Goal: Transaction & Acquisition: Purchase product/service

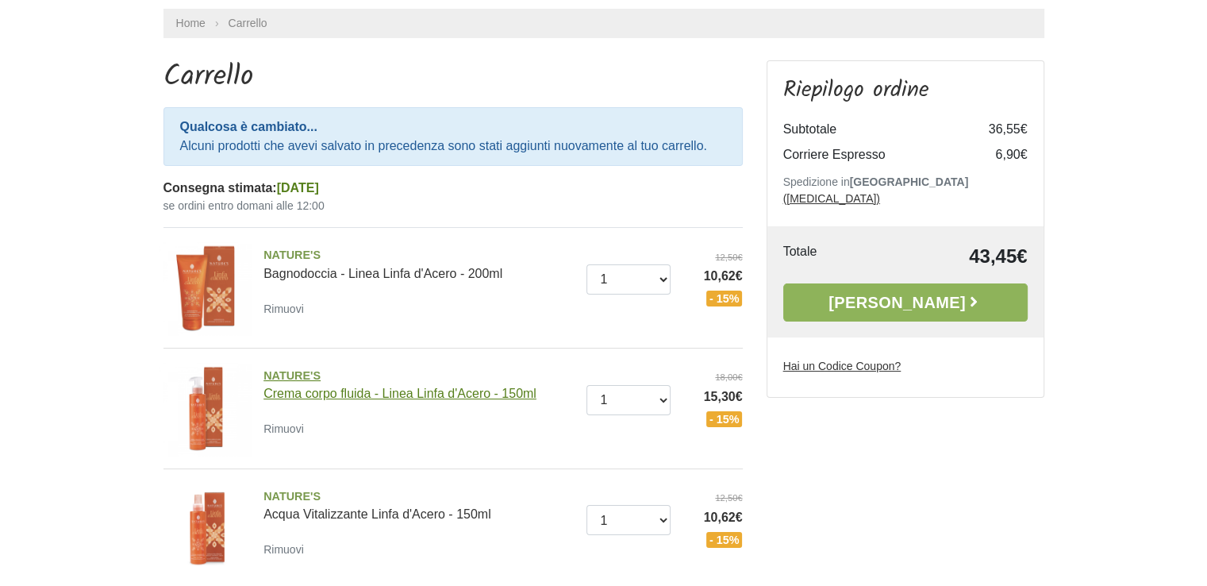
scroll to position [79, 0]
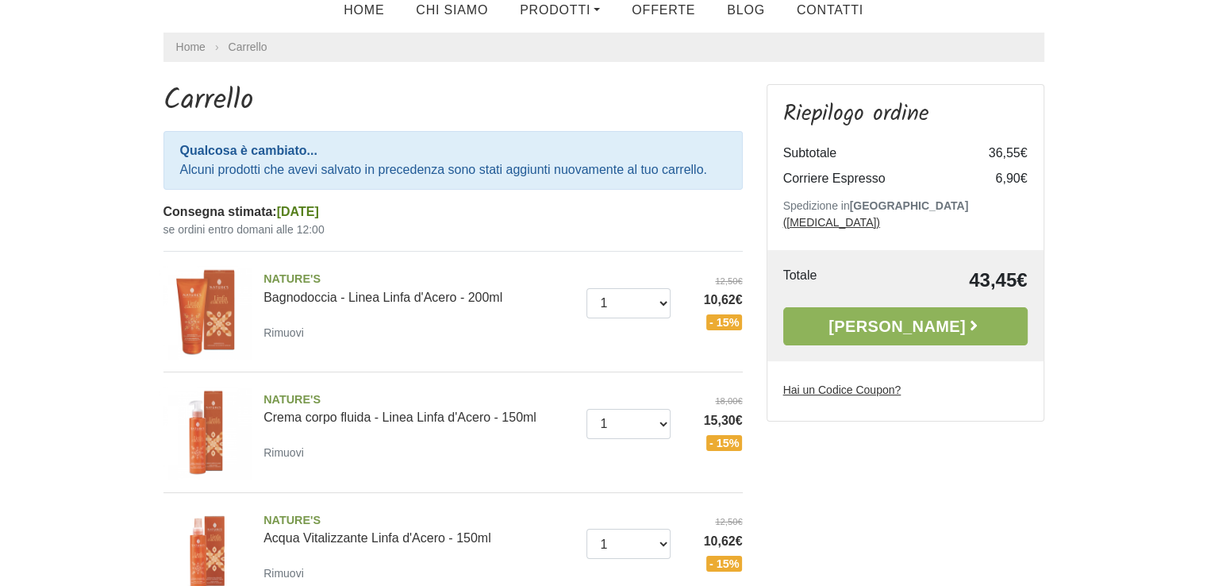
click at [874, 383] on u "Hai un Codice Coupon?" at bounding box center [842, 389] width 118 height 13
click at [0, 0] on input "Hai un Codice Coupon?" at bounding box center [0, 0] width 0 height 0
click at [837, 405] on input "Hai un Codice Coupon?" at bounding box center [889, 420] width 212 height 30
paste input "CARTSHIP"
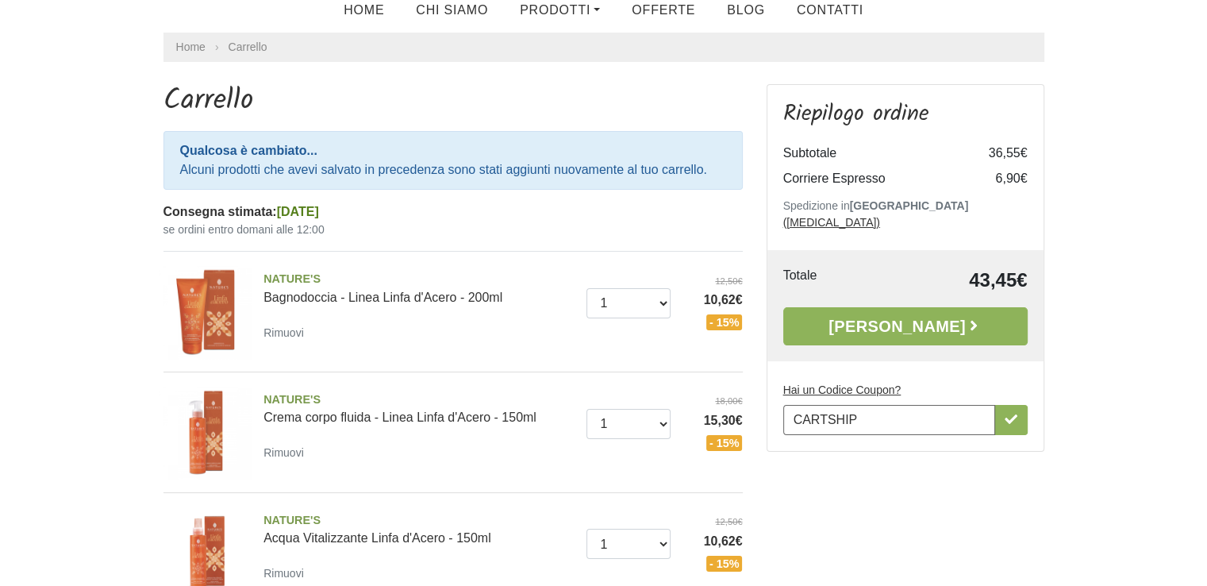
type input "CARTSHIP"
click at [968, 456] on aside "Riepilogo ordine Subtotale 36,55€ Corriere Espresso 6,90€ Spedizione in Italia …" at bounding box center [905, 360] width 301 height 553
click at [1012, 413] on icon "button" at bounding box center [1010, 419] width 13 height 13
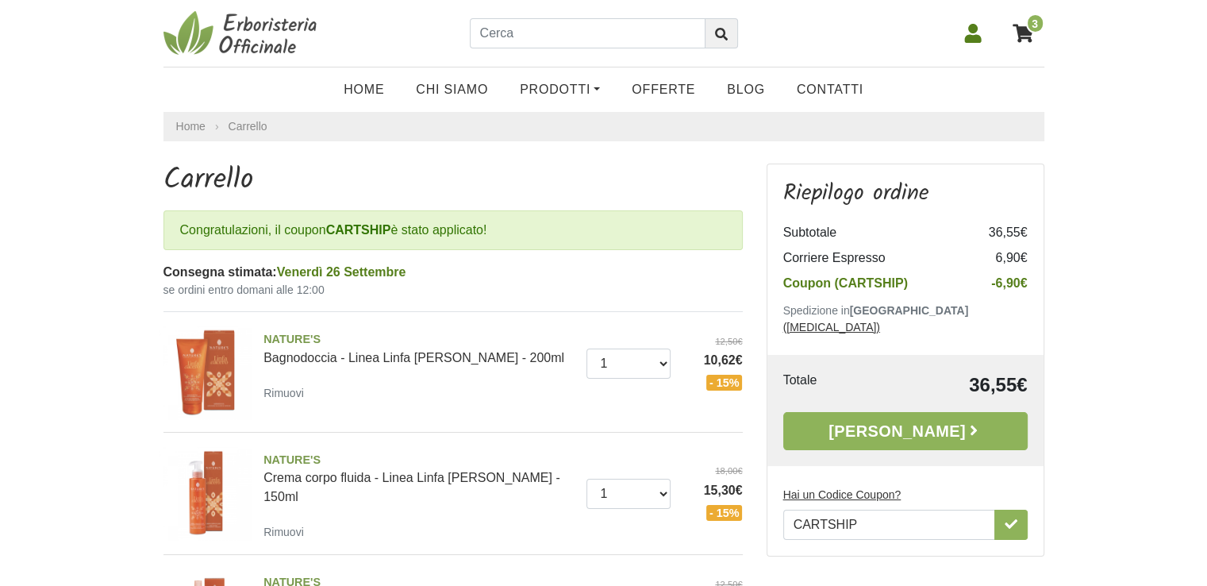
click at [855, 488] on u "Hai un Codice Coupon?" at bounding box center [842, 494] width 118 height 13
click at [855, 509] on input "CARTSHIP" at bounding box center [889, 524] width 212 height 30
click at [849, 488] on u "Hai un Codice Coupon?" at bounding box center [842, 494] width 118 height 13
click at [0, 0] on input "CARTSHIP" at bounding box center [0, 0] width 0 height 0
click at [882, 509] on input "CARTSHIP" at bounding box center [889, 524] width 212 height 30
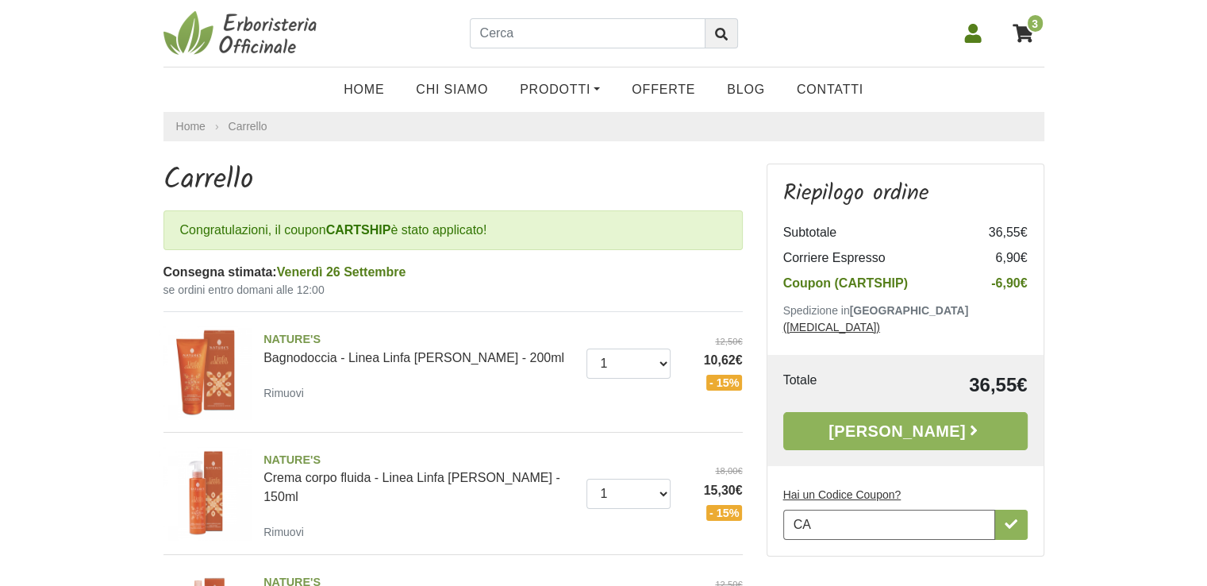
type input "C"
paste input "PROMO10"
type input "PROMO10"
click at [1007, 517] on icon "button" at bounding box center [1010, 523] width 13 height 13
click at [555, 46] on input "text" at bounding box center [588, 33] width 236 height 30
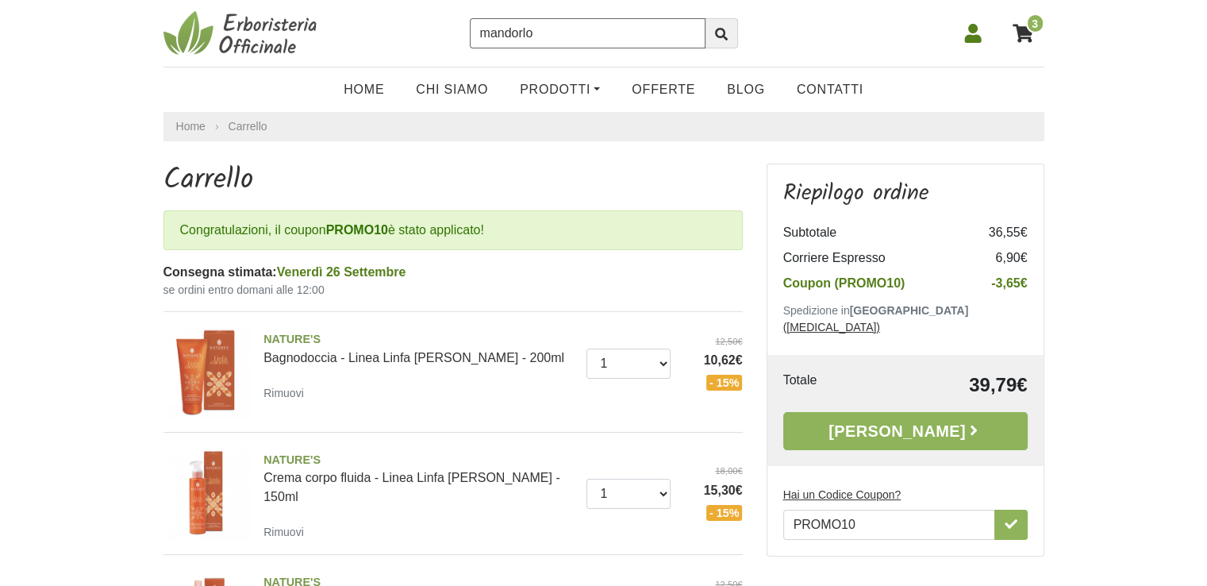
type input "mandorlo"
click at [705, 18] on button "submit" at bounding box center [721, 33] width 33 height 30
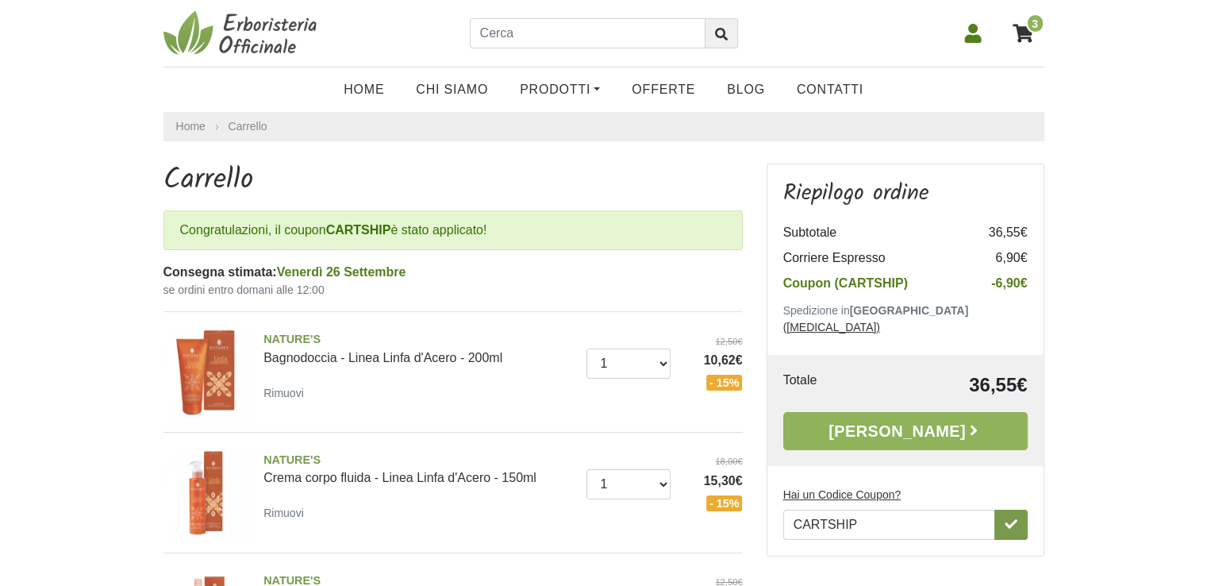
click at [1011, 517] on icon "button" at bounding box center [1010, 523] width 13 height 13
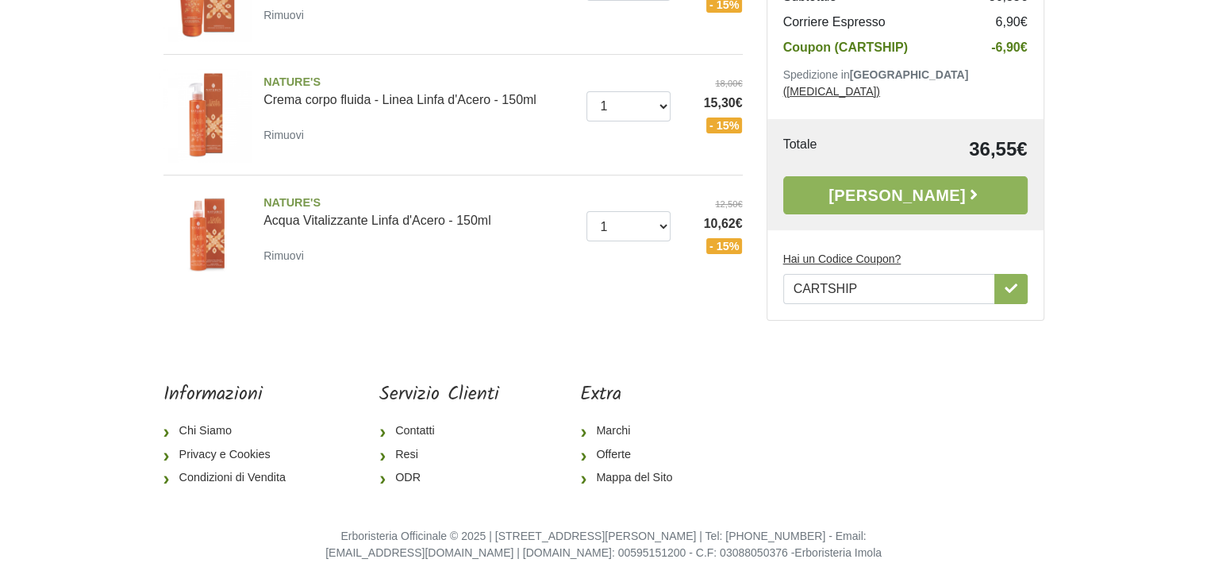
scroll to position [378, 0]
click at [885, 192] on link "[PERSON_NAME]" at bounding box center [905, 194] width 244 height 38
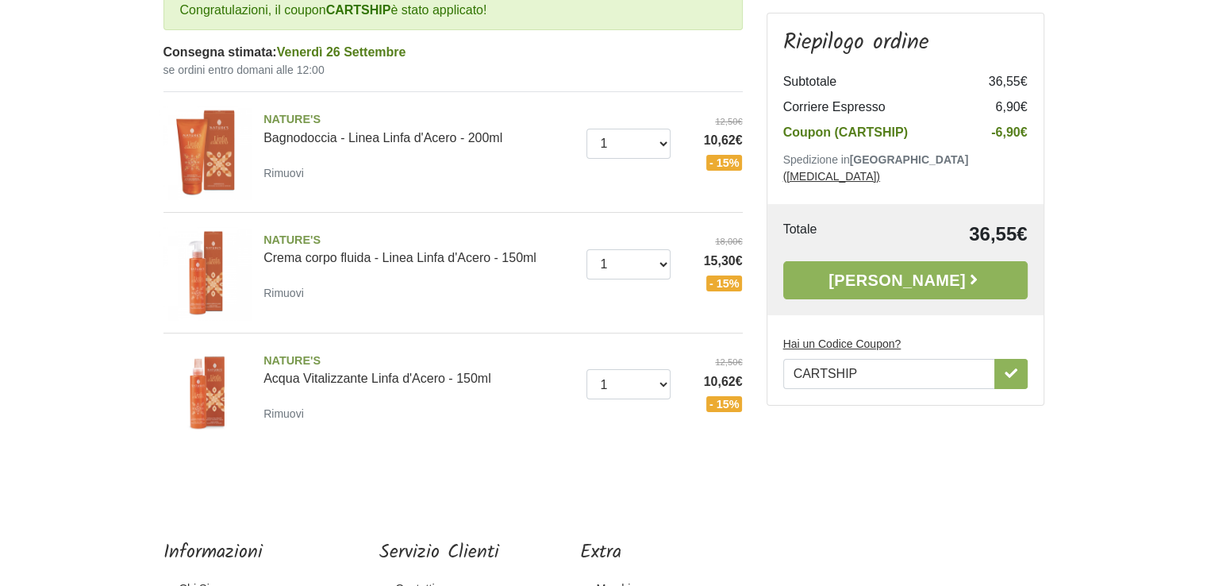
scroll to position [219, 0]
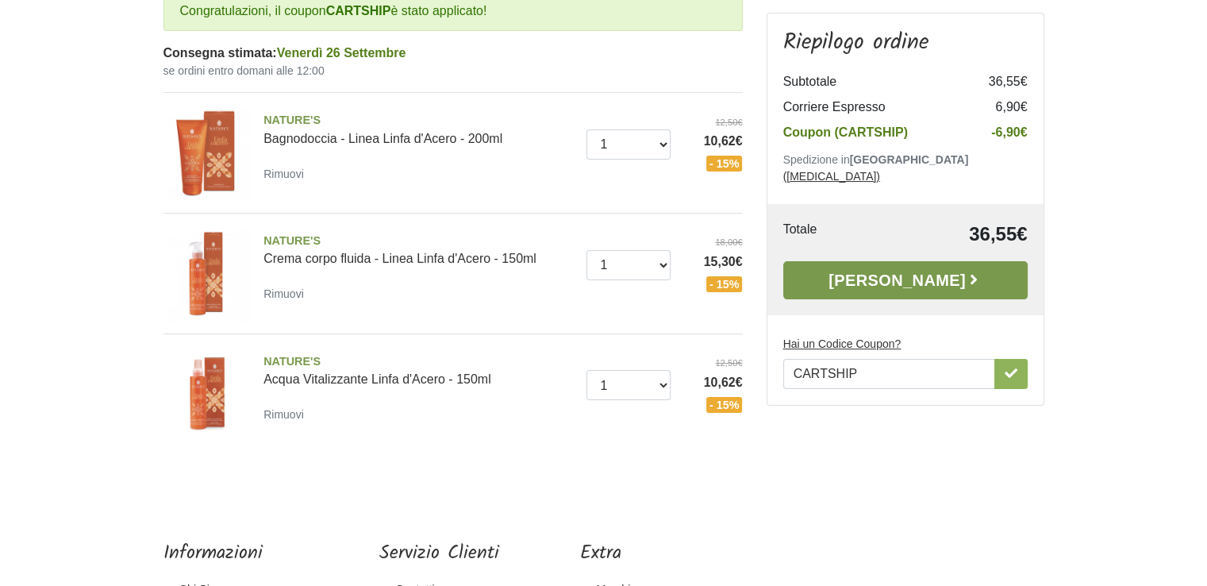
click at [924, 261] on link "[PERSON_NAME]" at bounding box center [905, 280] width 244 height 38
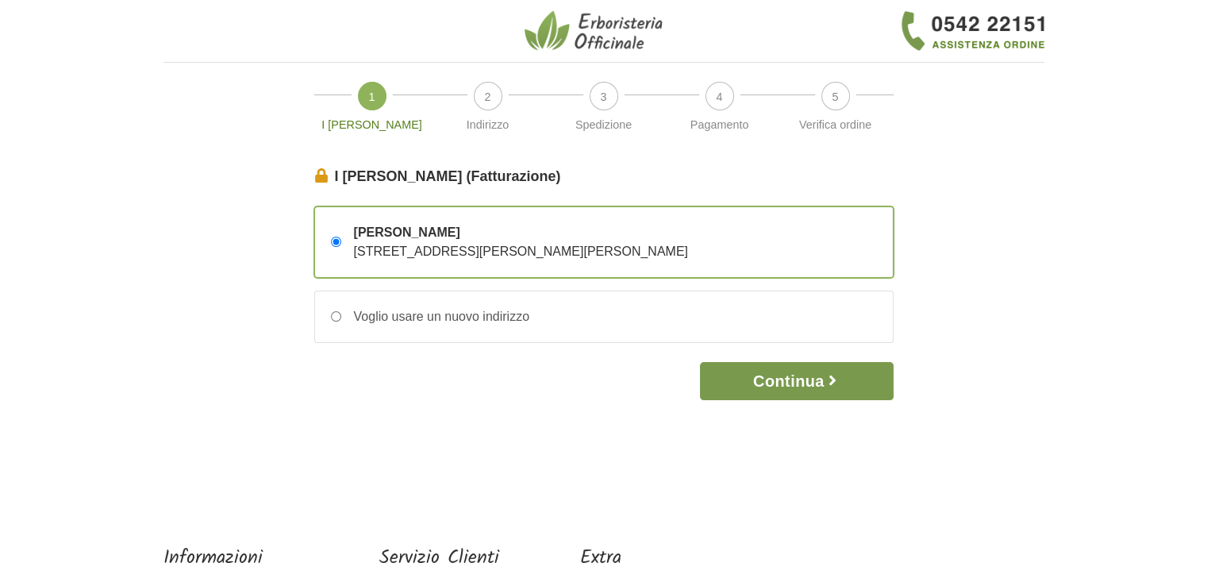
click at [800, 375] on button "Continua" at bounding box center [796, 381] width 193 height 38
click at [784, 388] on button "Continua" at bounding box center [796, 381] width 193 height 38
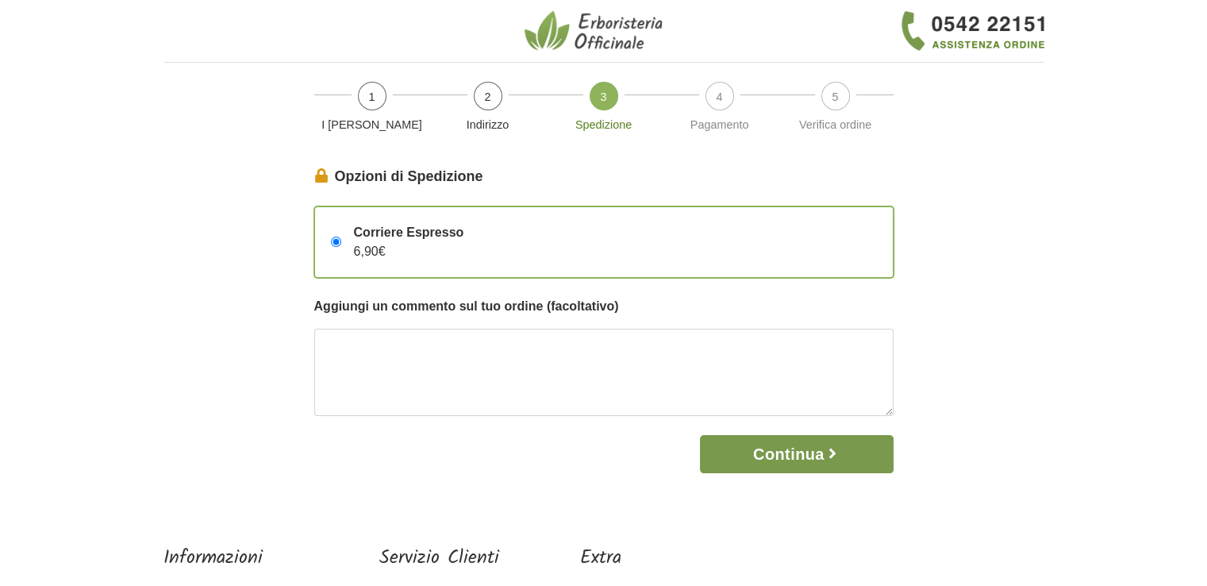
click at [784, 458] on button "Continua" at bounding box center [796, 454] width 193 height 38
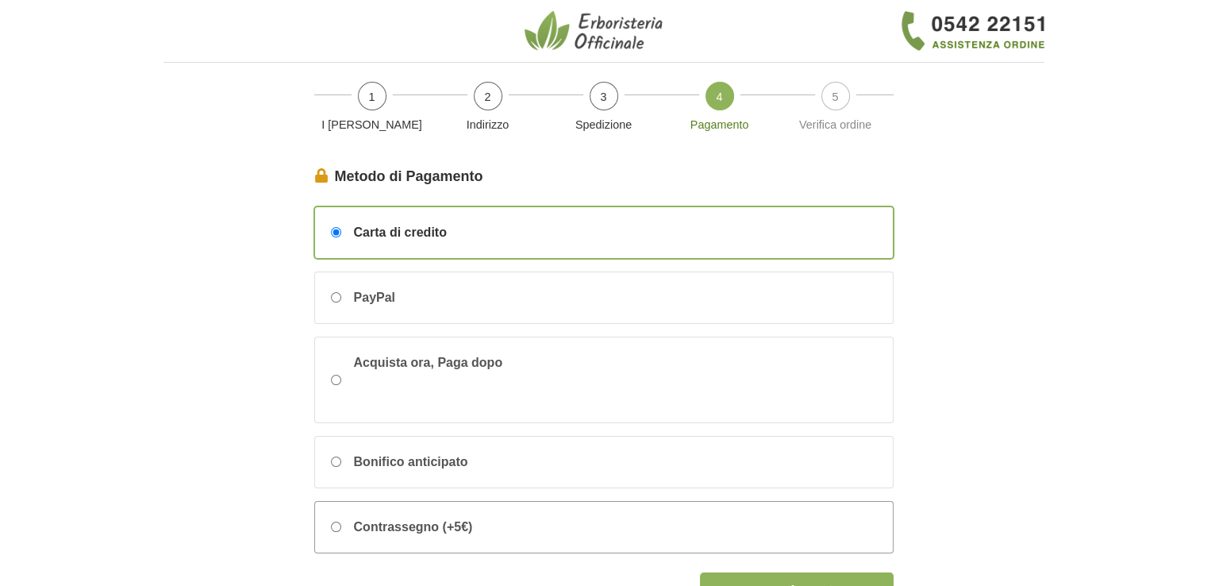
drag, startPoint x: 336, startPoint y: 521, endPoint x: 352, endPoint y: 521, distance: 15.9
click at [336, 521] on input "Contrassegno (+5€)" at bounding box center [336, 526] width 10 height 10
radio input "true"
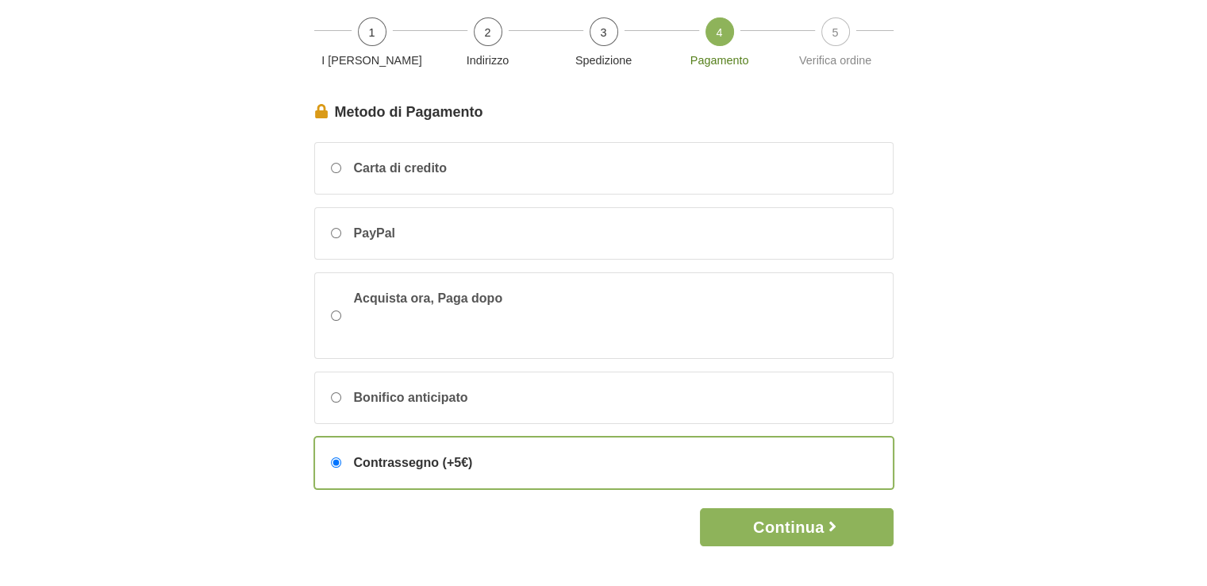
scroll to position [159, 0]
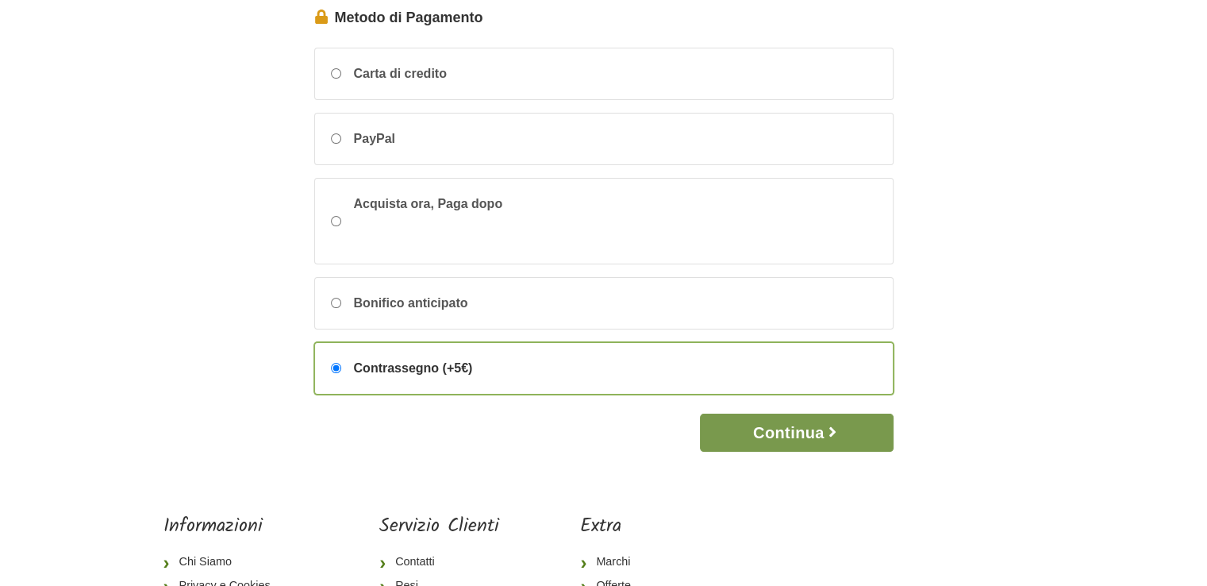
click at [795, 435] on button "Continua" at bounding box center [796, 432] width 193 height 38
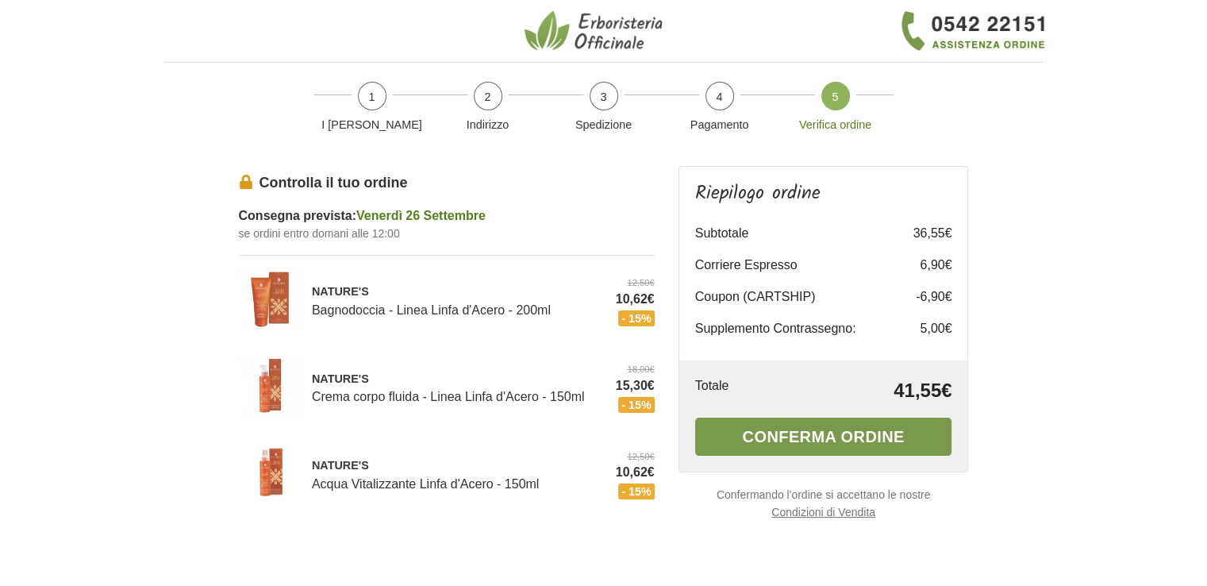
click at [829, 436] on button "Conferma ordine" at bounding box center [823, 436] width 257 height 38
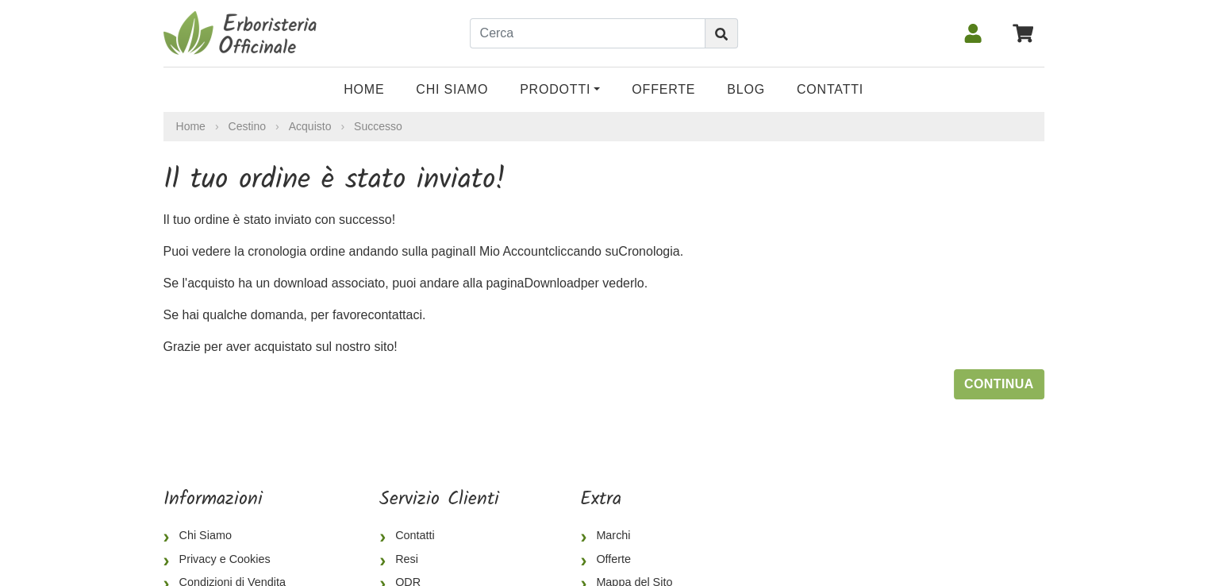
click at [1019, 36] on icon at bounding box center [1022, 33] width 21 height 18
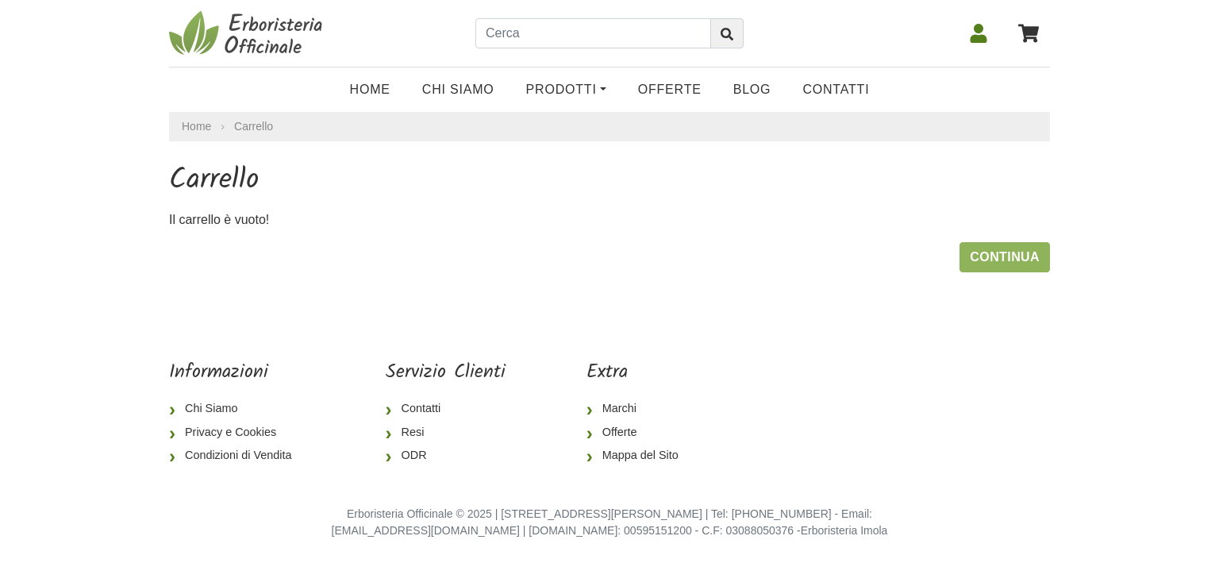
click at [982, 40] on icon at bounding box center [978, 33] width 17 height 19
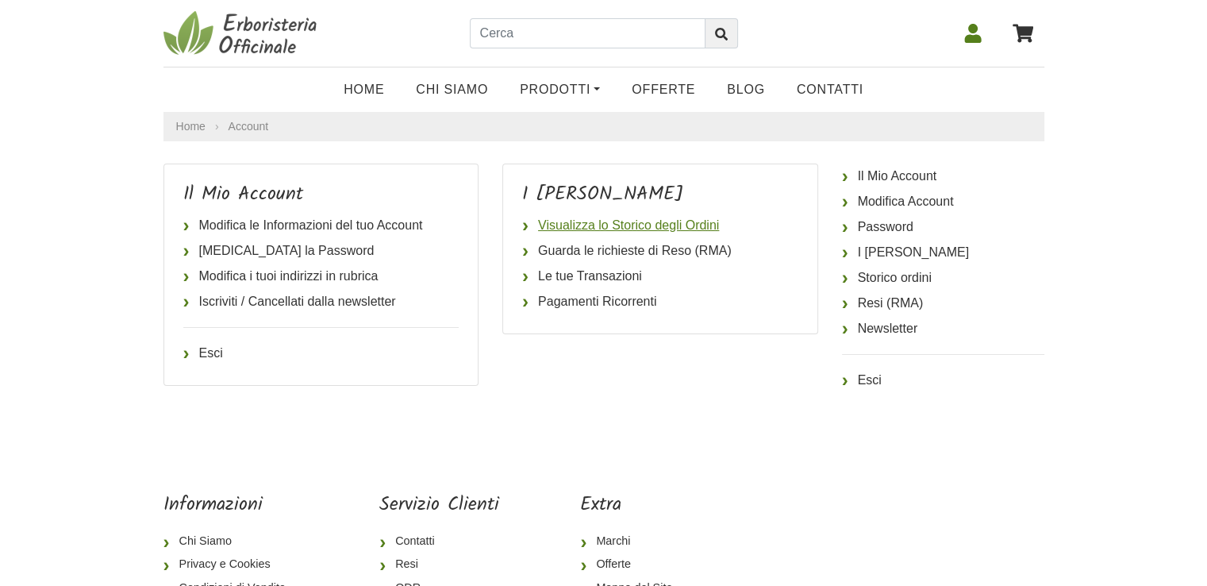
click at [568, 229] on link "Visualizza lo Storico degli Ordini" at bounding box center [660, 225] width 276 height 25
